Goal: Transaction & Acquisition: Obtain resource

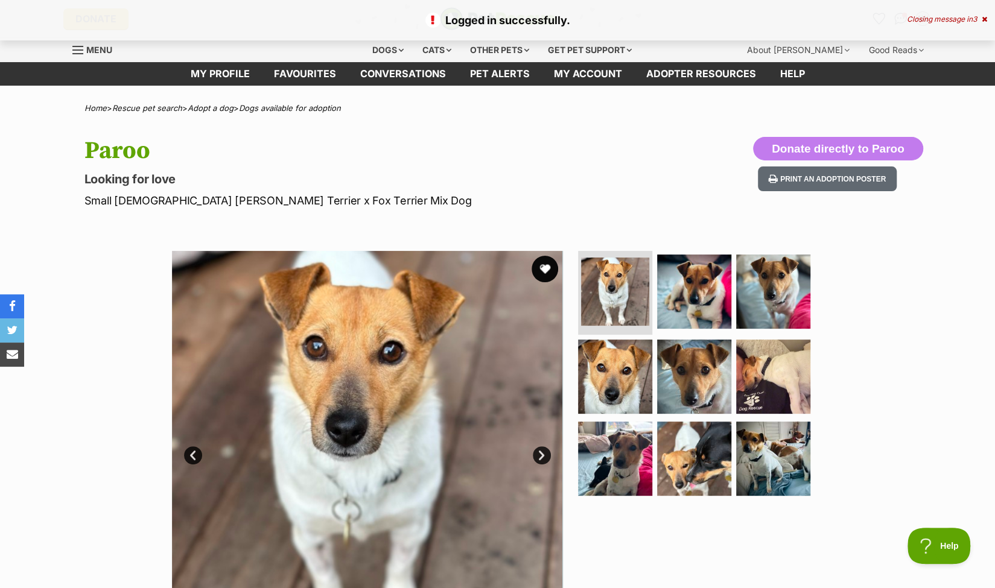
click at [546, 268] on button "favourite" at bounding box center [545, 269] width 27 height 27
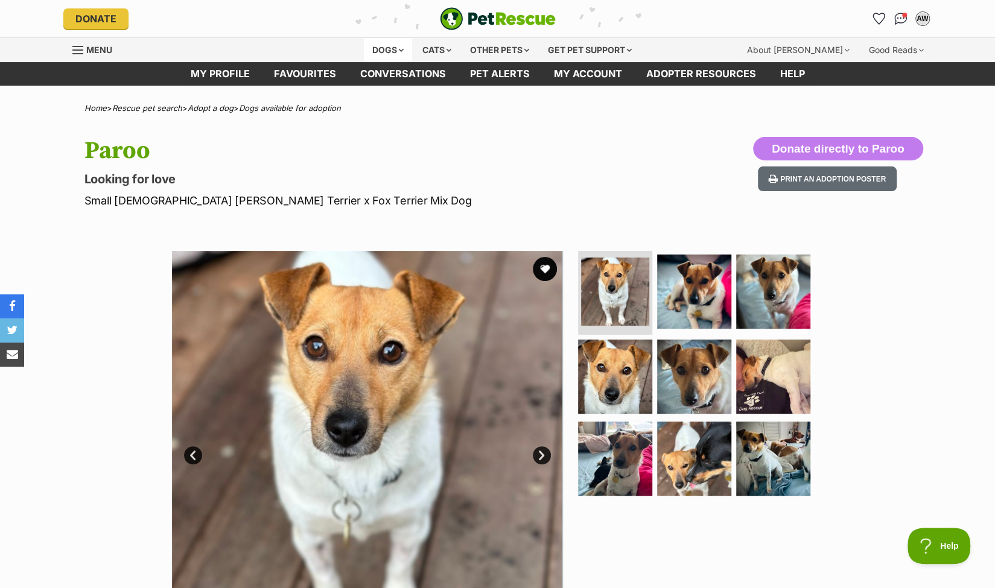
click at [384, 47] on div "Dogs" at bounding box center [388, 50] width 48 height 24
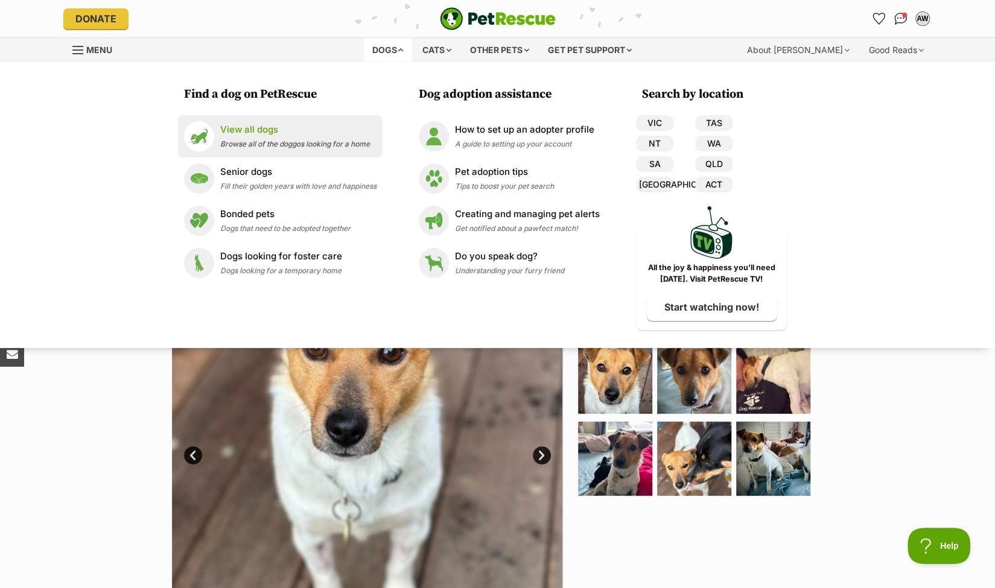
click at [253, 136] on div "View all dogs Browse all of the doggos looking for a home" at bounding box center [295, 136] width 150 height 26
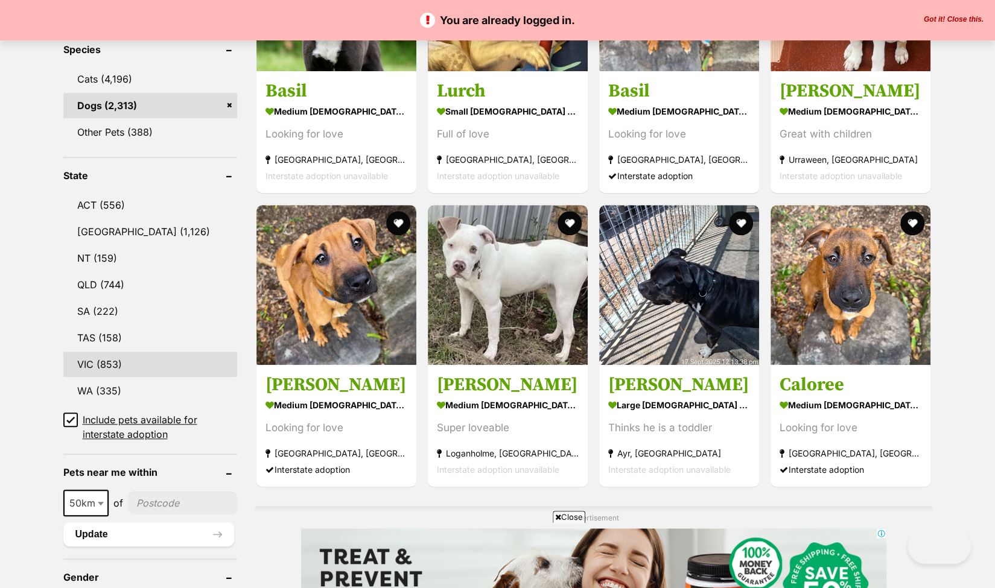
click at [98, 359] on link "VIC (853)" at bounding box center [150, 364] width 174 height 25
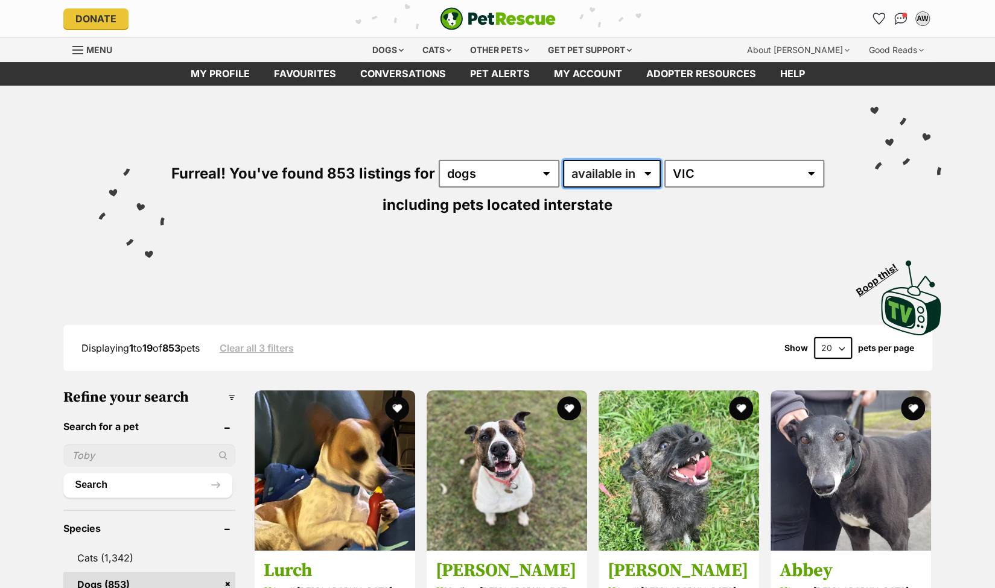
click at [651, 171] on select "available in located in" at bounding box center [612, 174] width 98 height 28
select select "disabled"
click at [563, 160] on select "available in located in" at bounding box center [612, 174] width 98 height 28
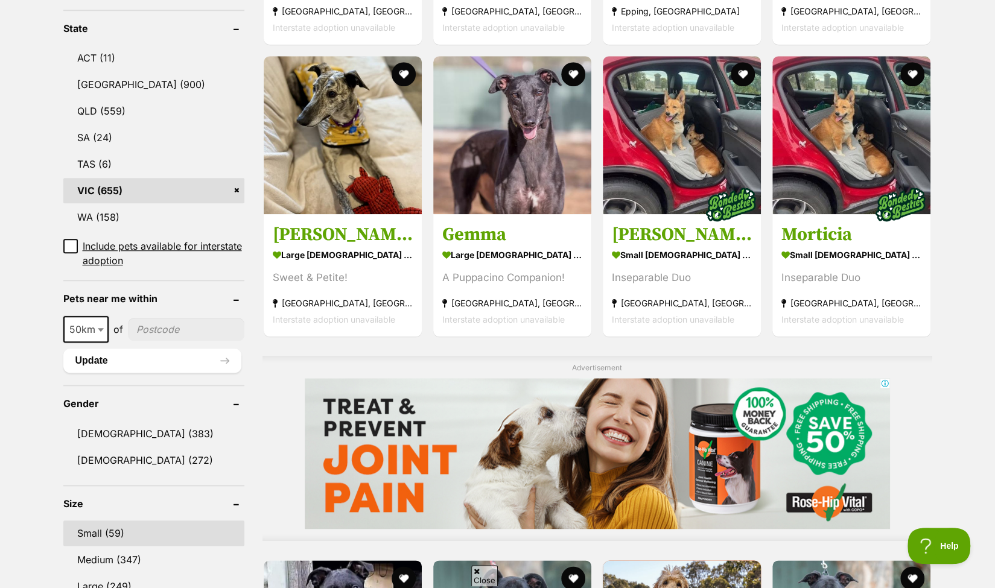
scroll to position [724, 0]
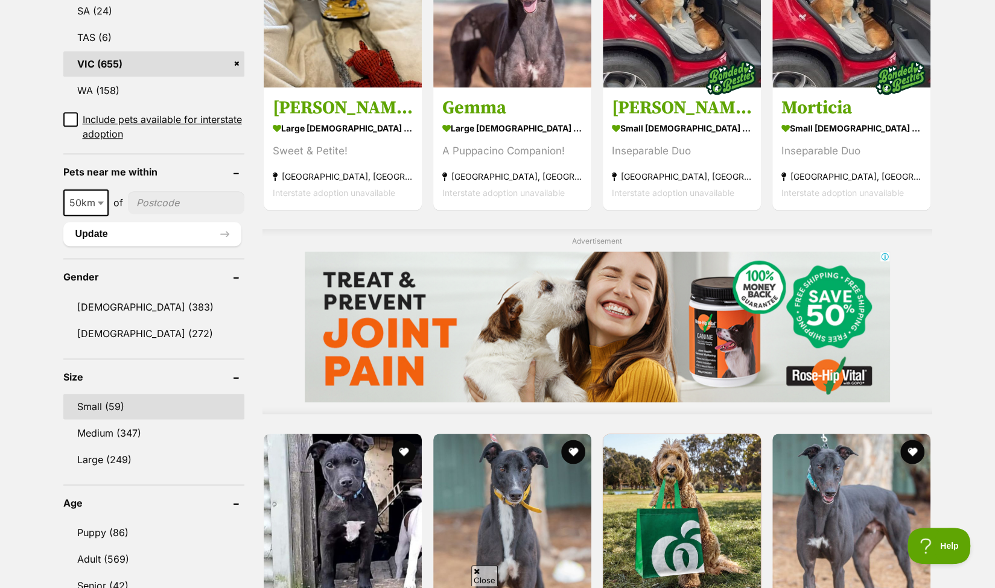
click at [91, 406] on link "Small (59)" at bounding box center [153, 406] width 181 height 25
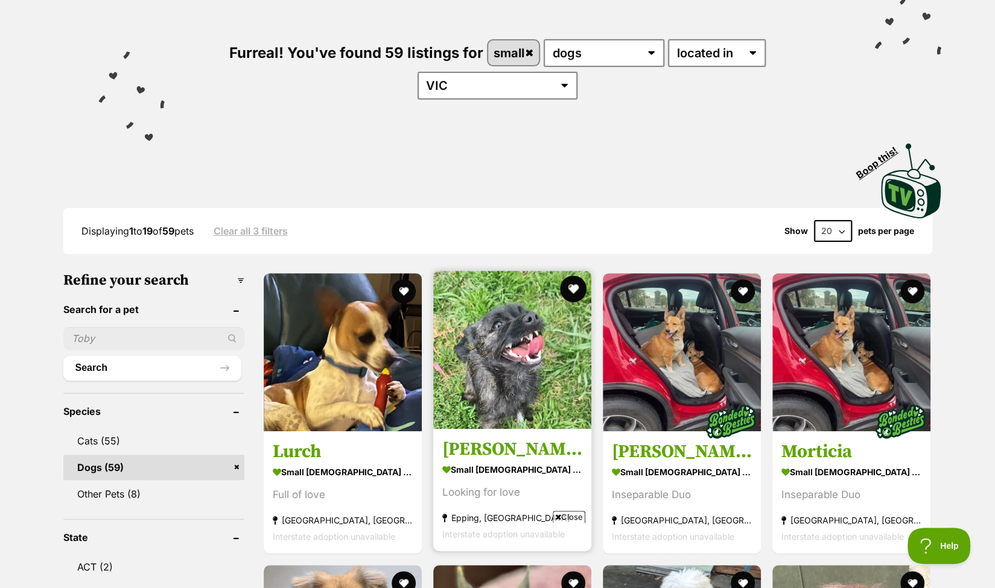
click at [573, 276] on button "favourite" at bounding box center [573, 289] width 27 height 27
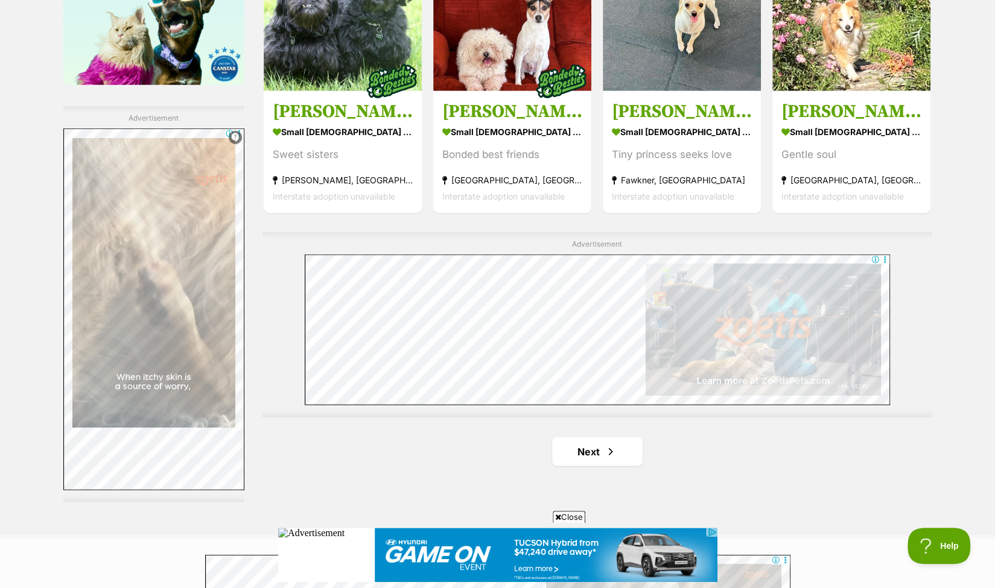
scroll to position [2112, 0]
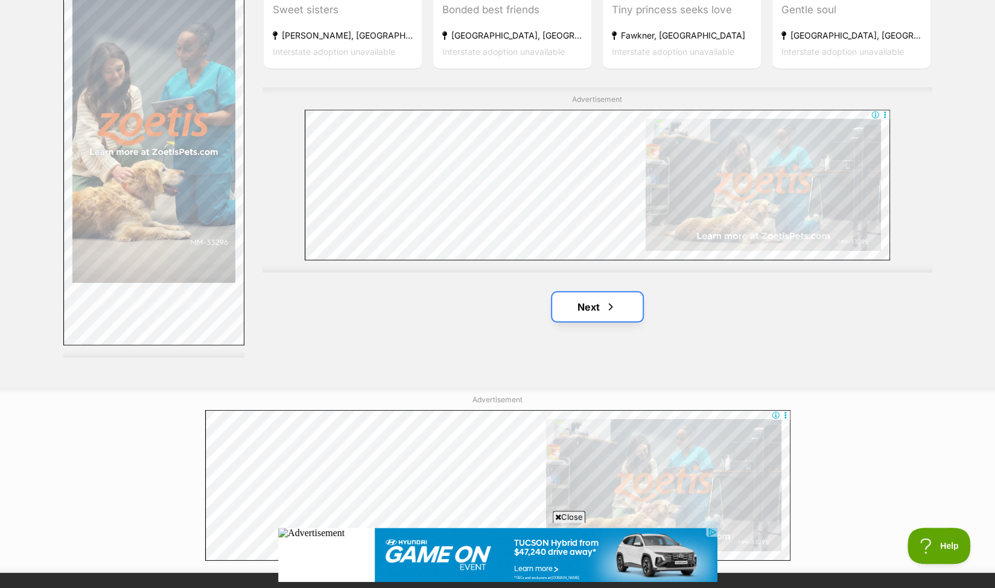
click at [587, 293] on link "Next" at bounding box center [597, 307] width 91 height 29
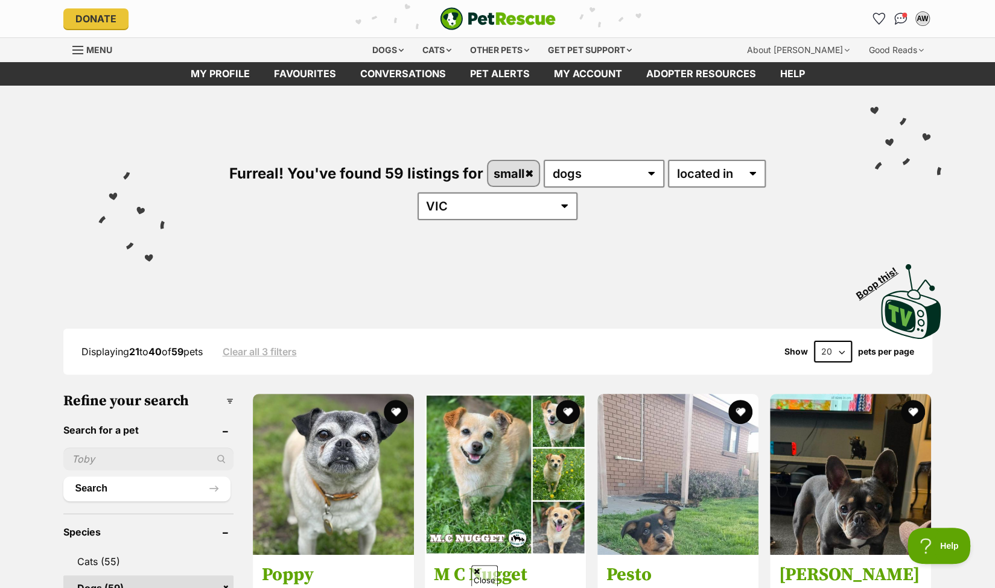
scroll to position [422, 0]
